Goal: Task Accomplishment & Management: Manage account settings

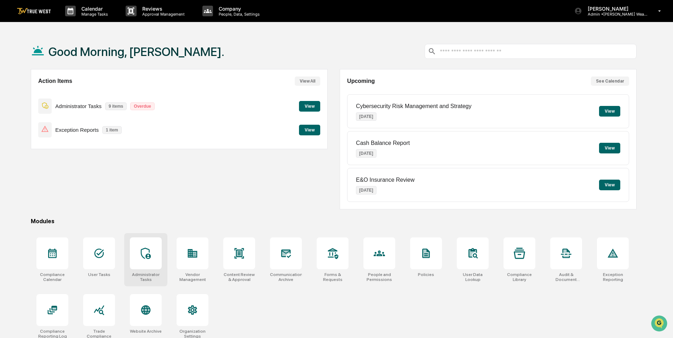
click at [147, 253] on icon at bounding box center [145, 252] width 11 height 11
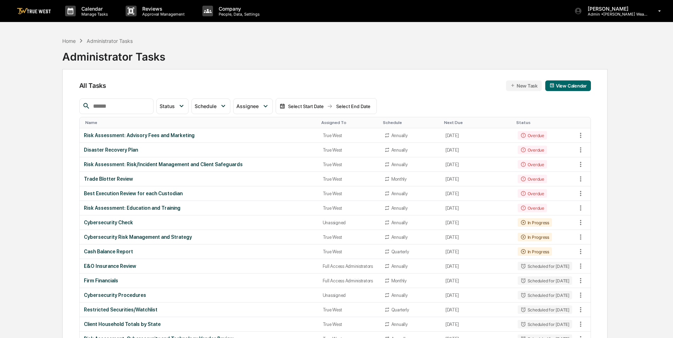
click at [140, 108] on input "text" at bounding box center [120, 106] width 60 height 9
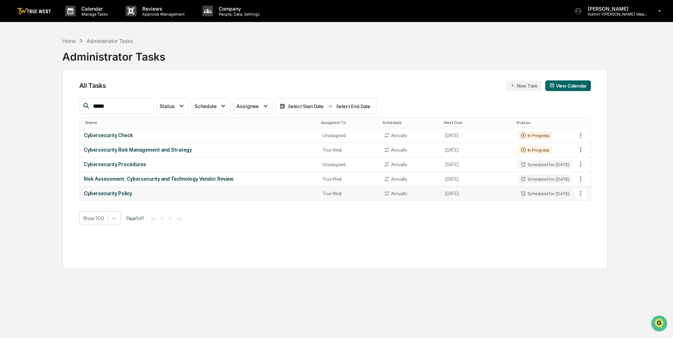
click at [583, 195] on icon at bounding box center [581, 193] width 8 height 8
click at [597, 232] on li "Delete Task" at bounding box center [607, 231] width 57 height 13
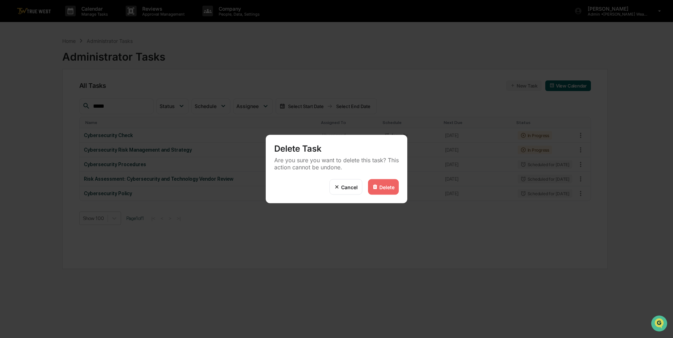
click at [381, 188] on div "Delete" at bounding box center [386, 187] width 15 height 6
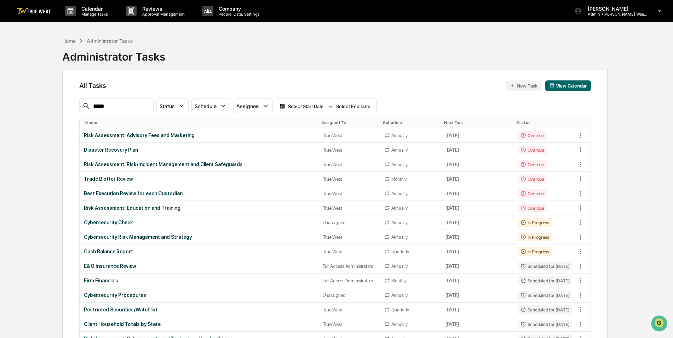
click at [129, 106] on input "*****" at bounding box center [120, 106] width 60 height 9
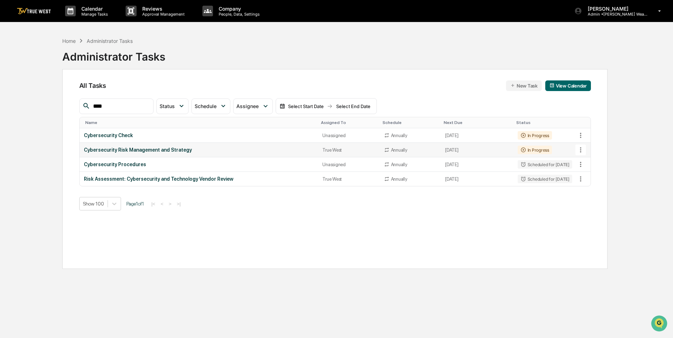
type input "****"
click at [582, 151] on icon at bounding box center [581, 150] width 8 height 8
click at [593, 193] on li "Delete Task" at bounding box center [607, 188] width 57 height 13
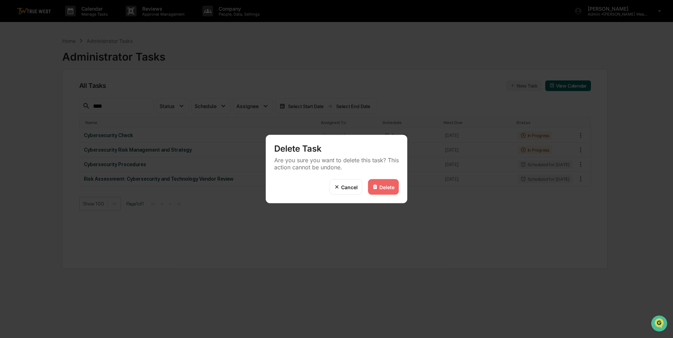
click at [386, 187] on div "Delete" at bounding box center [386, 187] width 15 height 6
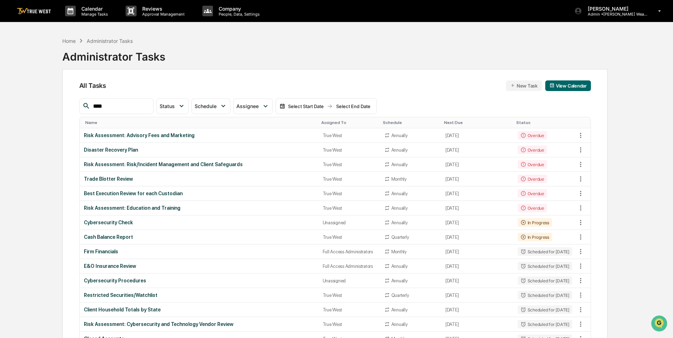
click at [328, 119] on th "Assigned To" at bounding box center [349, 122] width 62 height 11
click at [328, 121] on div "Assigned To" at bounding box center [349, 122] width 56 height 5
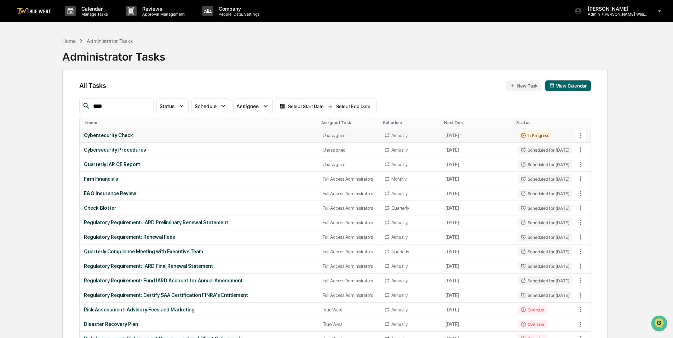
click at [224, 135] on div "Cybersecurity Check" at bounding box center [199, 135] width 230 height 6
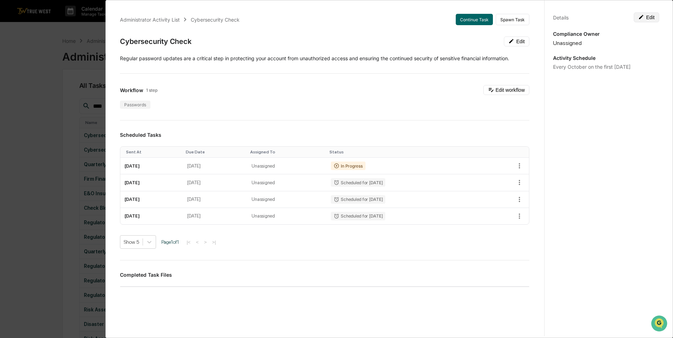
click at [649, 17] on button "Edit" at bounding box center [646, 17] width 25 height 10
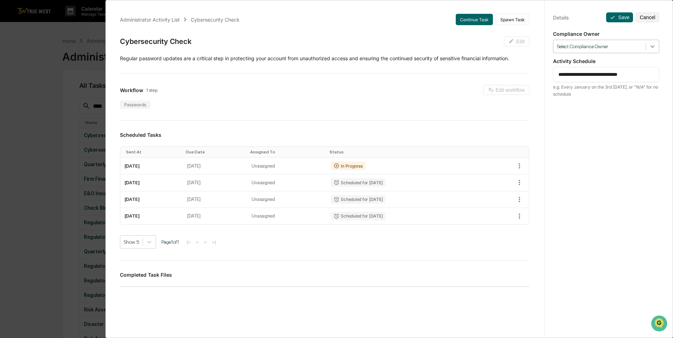
click at [653, 47] on div at bounding box center [652, 46] width 13 height 13
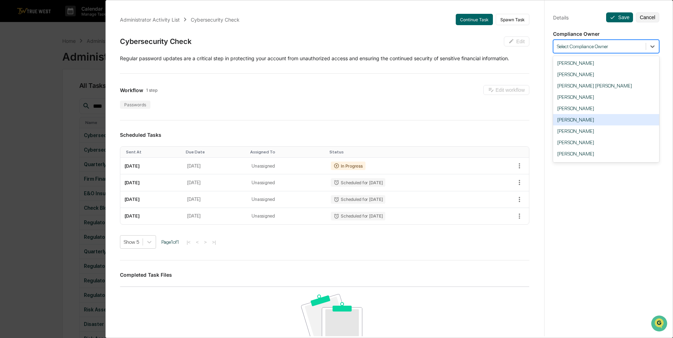
scroll to position [89, 0]
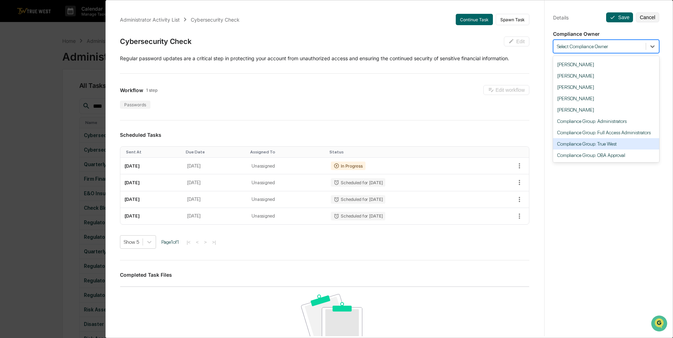
click at [610, 147] on div "Compliance Group: True West" at bounding box center [606, 143] width 106 height 11
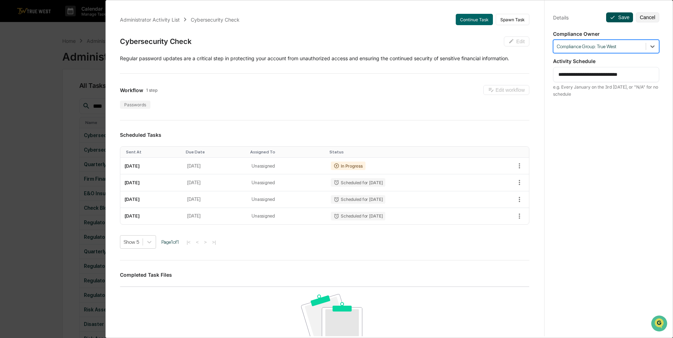
click at [619, 18] on button "Save" at bounding box center [619, 17] width 27 height 10
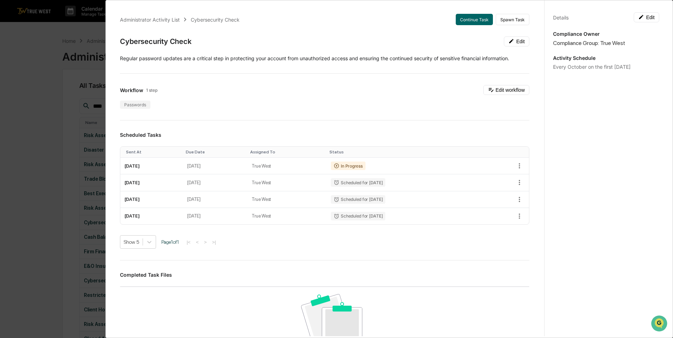
click at [34, 73] on div "Administrator Activity List Cybersecurity Check Continue Task Spawn Task Cybers…" at bounding box center [336, 169] width 673 height 338
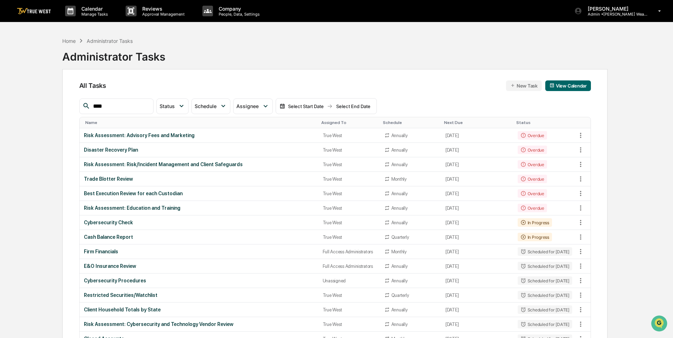
click at [326, 123] on div "Assigned To" at bounding box center [349, 122] width 56 height 5
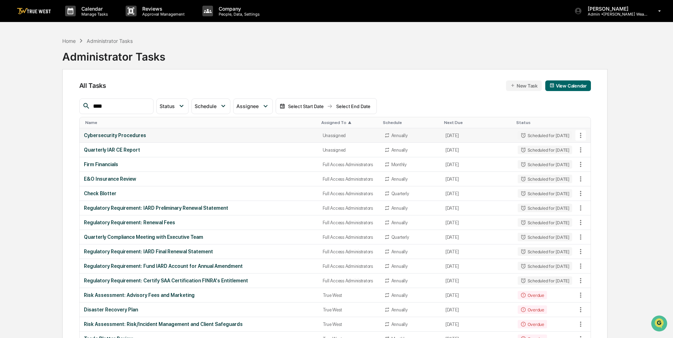
click at [200, 137] on div "Cybersecurity Procedures" at bounding box center [199, 135] width 230 height 6
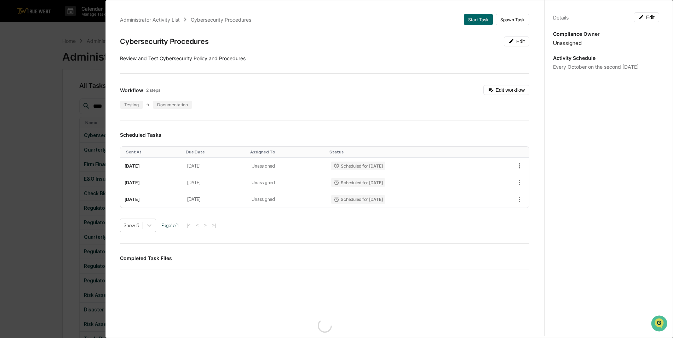
click at [649, 22] on div "Details Edit Compliance Owner Unassigned Activity Schedule Every October on the…" at bounding box center [605, 175] width 123 height 355
click at [644, 15] on button "Edit" at bounding box center [646, 17] width 25 height 10
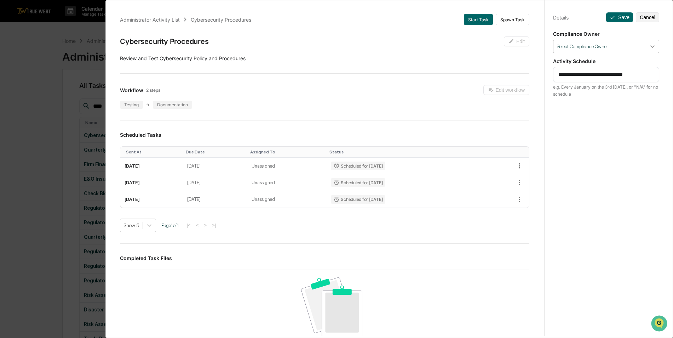
click at [650, 48] on icon at bounding box center [652, 46] width 7 height 7
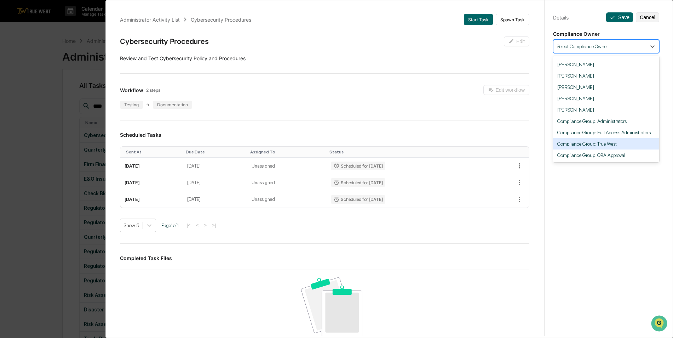
click at [619, 144] on div "Compliance Group: True West" at bounding box center [606, 143] width 106 height 11
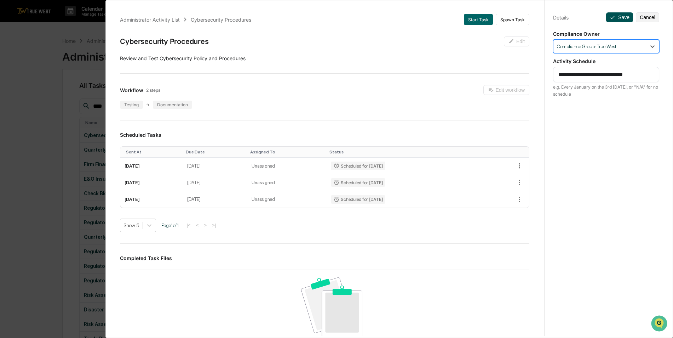
click at [616, 19] on button "Save" at bounding box center [619, 17] width 27 height 10
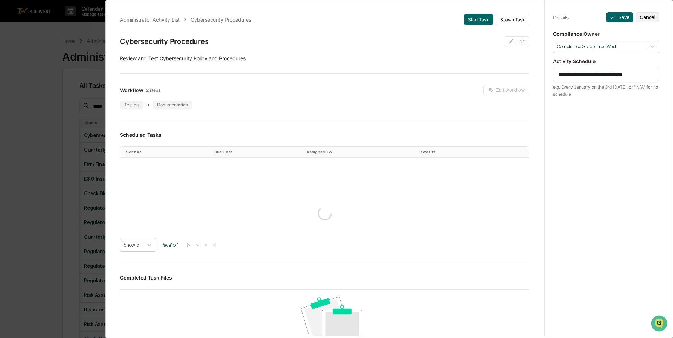
click at [52, 86] on div "**********" at bounding box center [336, 169] width 673 height 338
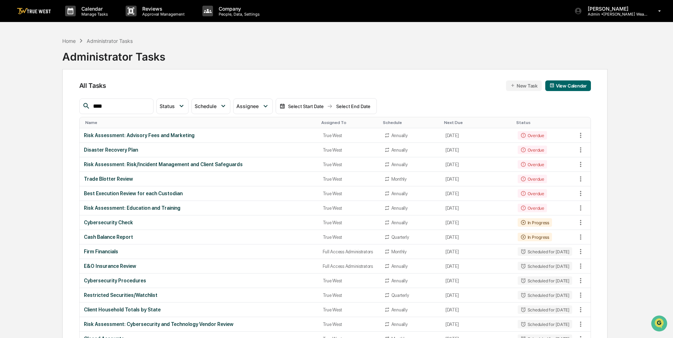
click at [322, 120] on div "Assigned To" at bounding box center [349, 122] width 56 height 5
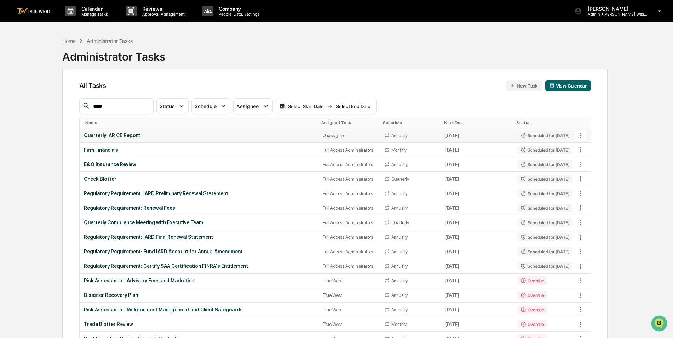
click at [223, 140] on td "Quarterly IAR CE Report" at bounding box center [199, 135] width 239 height 15
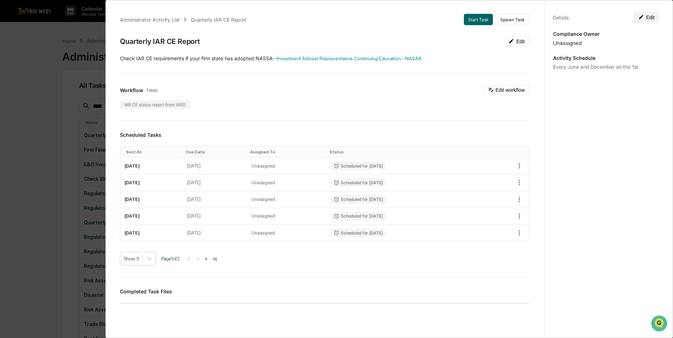
click at [651, 15] on button "Edit" at bounding box center [646, 17] width 25 height 10
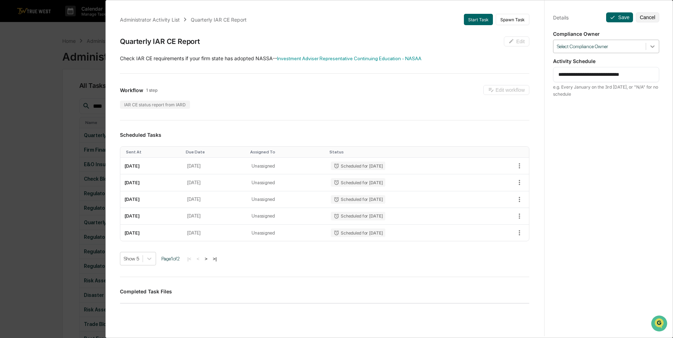
click at [651, 46] on icon at bounding box center [652, 46] width 7 height 7
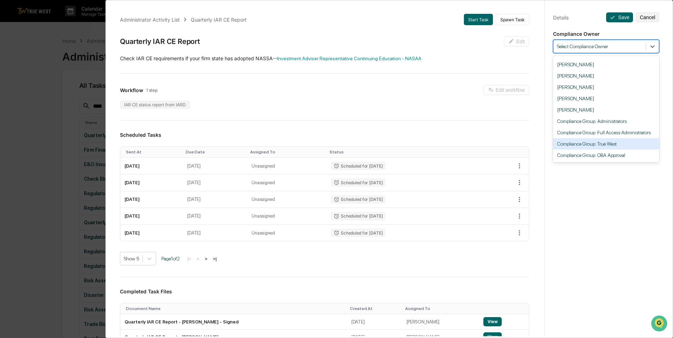
click at [621, 144] on div "Compliance Group: True West" at bounding box center [606, 143] width 106 height 11
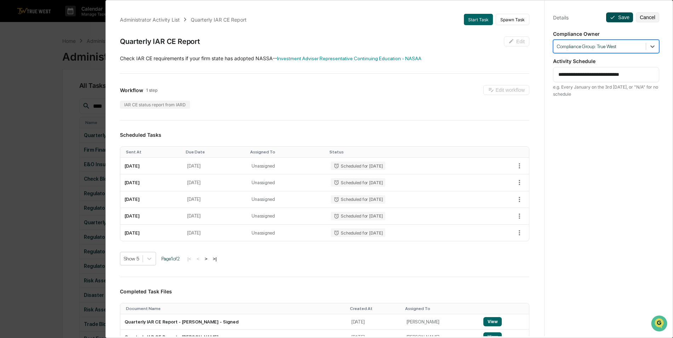
click at [623, 18] on button "Save" at bounding box center [619, 17] width 27 height 10
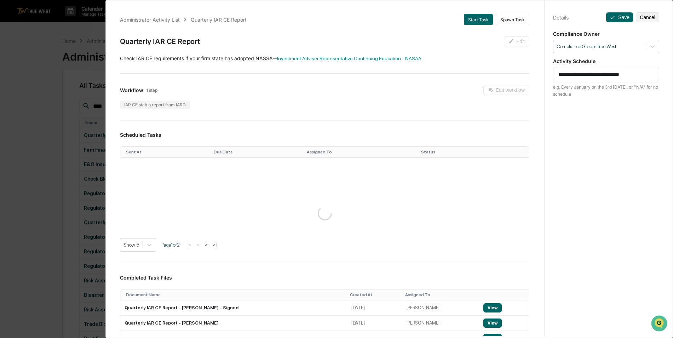
click at [28, 102] on div "**********" at bounding box center [336, 169] width 673 height 338
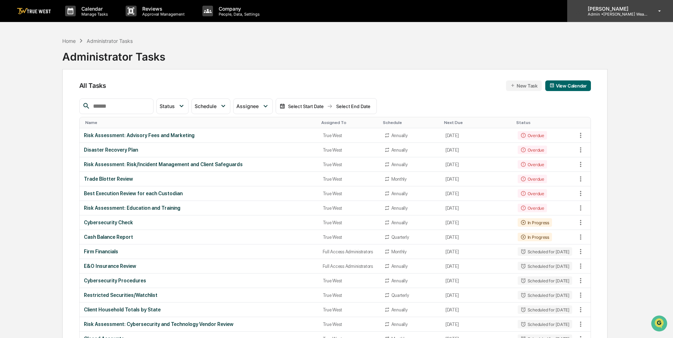
click at [610, 12] on p "Admin • Bernicke Wealth Management" at bounding box center [615, 14] width 66 height 5
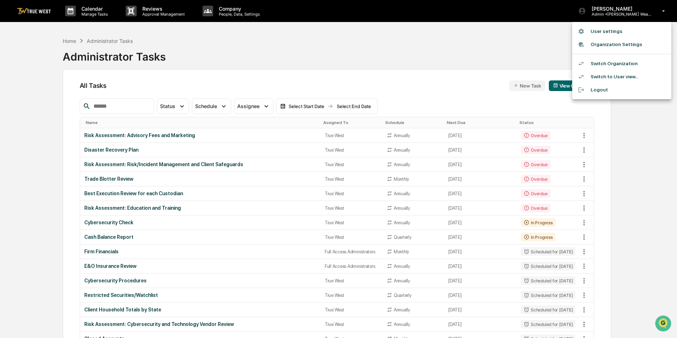
click at [607, 64] on li "Switch Organization" at bounding box center [621, 63] width 99 height 13
